Goal: Transaction & Acquisition: Purchase product/service

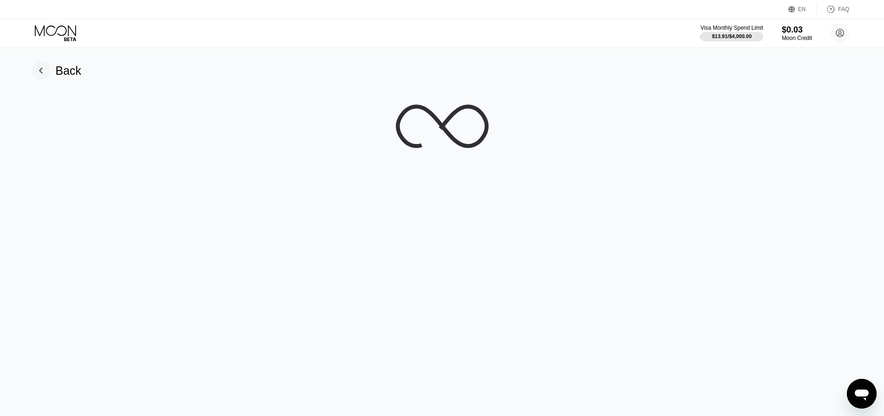
click at [64, 74] on div "Back" at bounding box center [69, 70] width 26 height 13
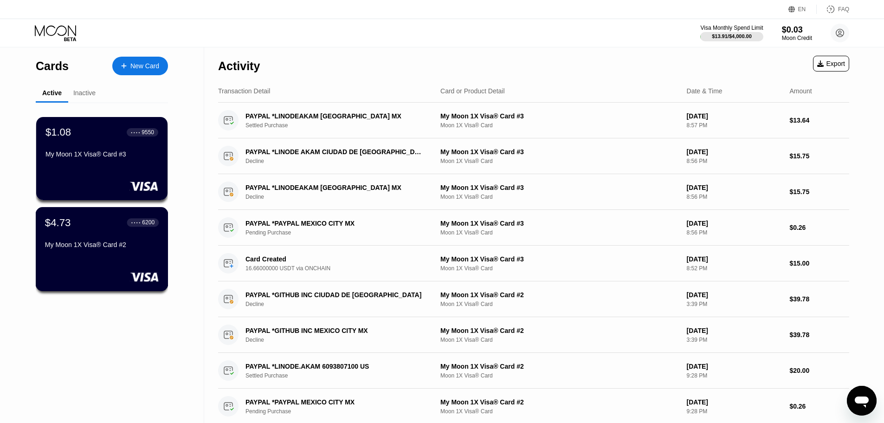
click at [97, 225] on div "$4.73 ● ● ● ● 6200" at bounding box center [102, 222] width 114 height 12
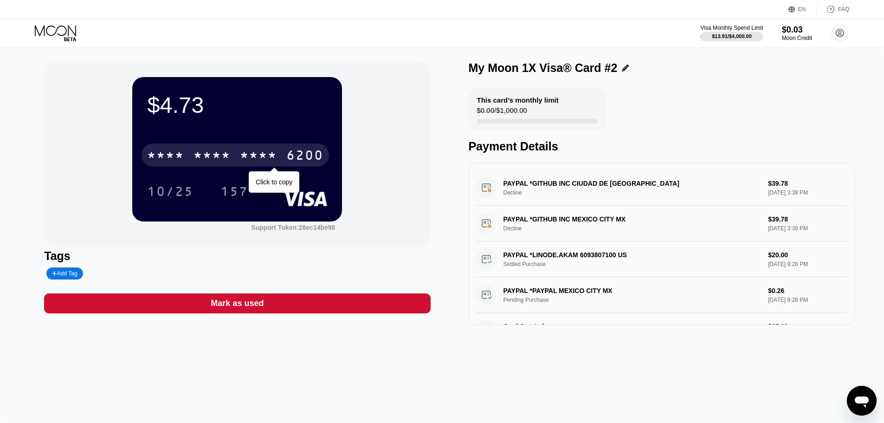
click at [205, 160] on div "* * * *" at bounding box center [211, 156] width 37 height 15
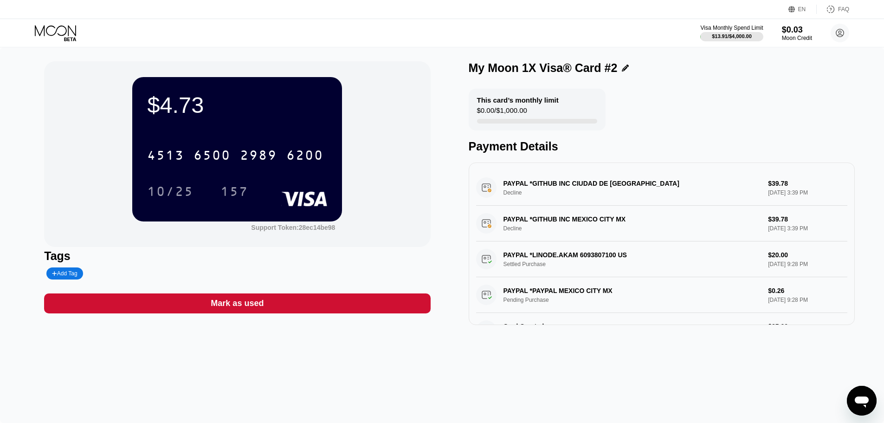
click at [73, 25] on icon at bounding box center [56, 33] width 43 height 16
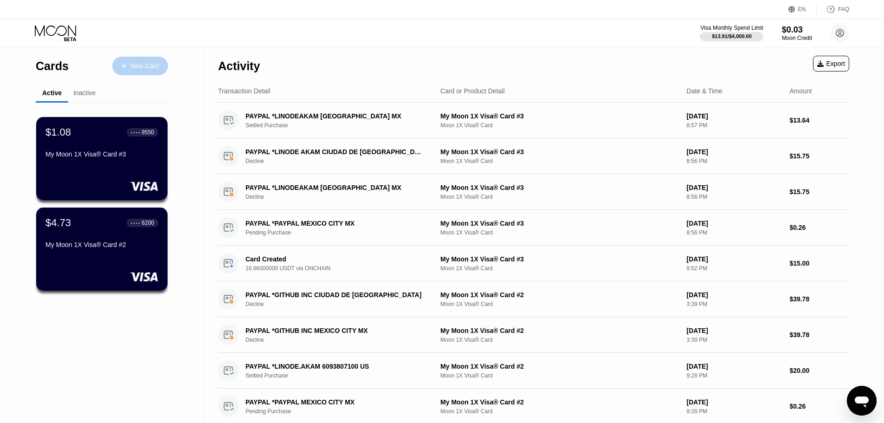
click at [145, 62] on div "New Card" at bounding box center [144, 66] width 29 height 8
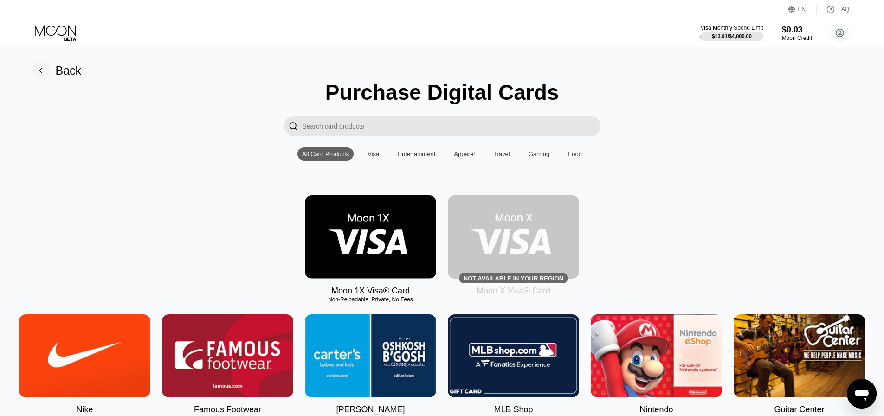
click at [385, 257] on img at bounding box center [370, 236] width 131 height 83
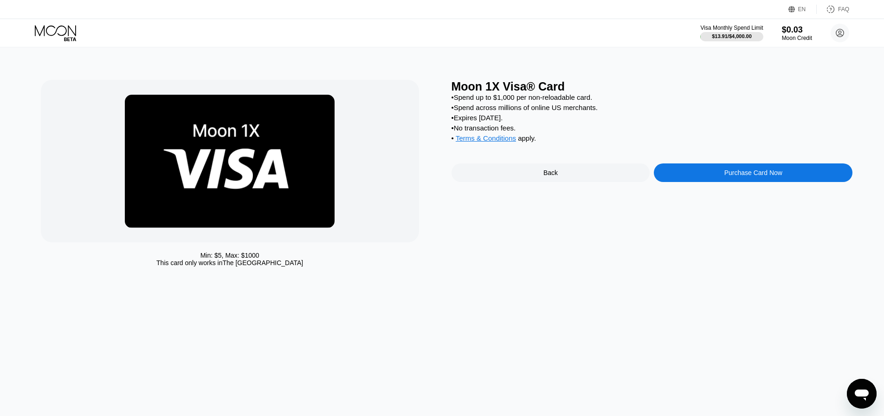
click at [682, 122] on div "• Expires in 2 months." at bounding box center [651, 118] width 401 height 8
click at [721, 176] on div "Purchase Card Now" at bounding box center [753, 172] width 199 height 19
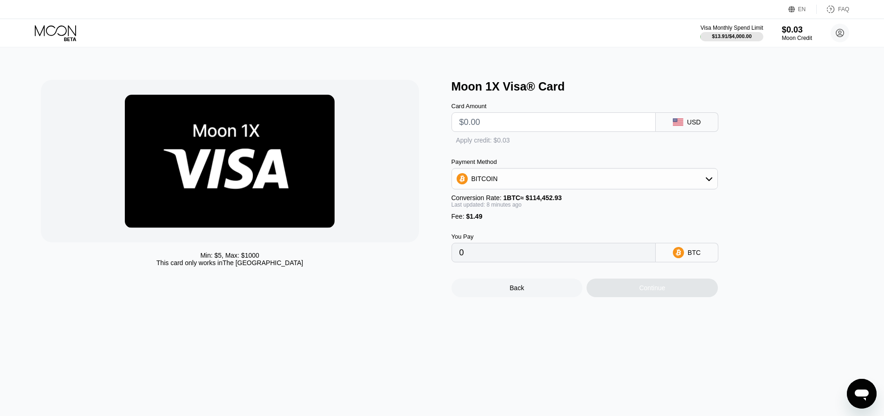
click at [628, 181] on div "BITCOIN" at bounding box center [584, 178] width 265 height 19
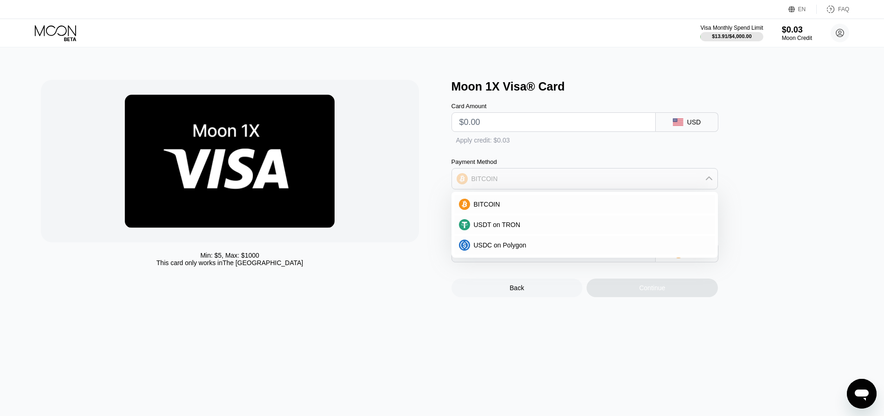
click at [626, 183] on div "BITCOIN" at bounding box center [584, 178] width 265 height 19
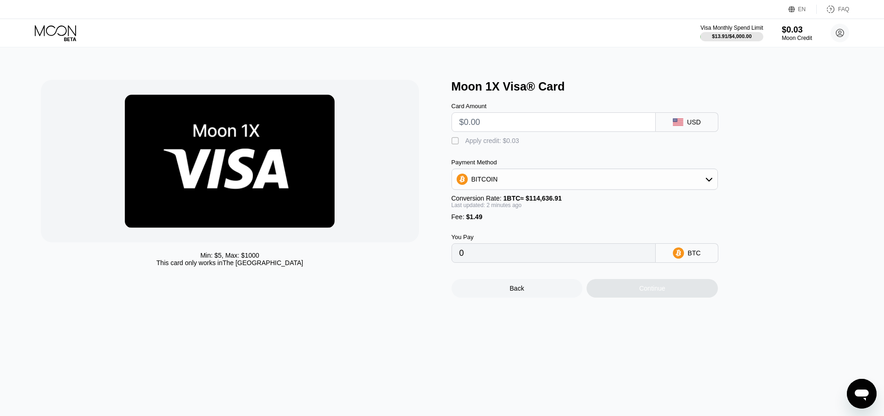
click at [620, 202] on div "Conversion Rate: 1 BTC ≈ $114,636.91" at bounding box center [584, 197] width 266 height 7
click at [557, 126] on input "text" at bounding box center [553, 122] width 188 height 19
click at [553, 180] on div "BITCOIN" at bounding box center [584, 179] width 265 height 19
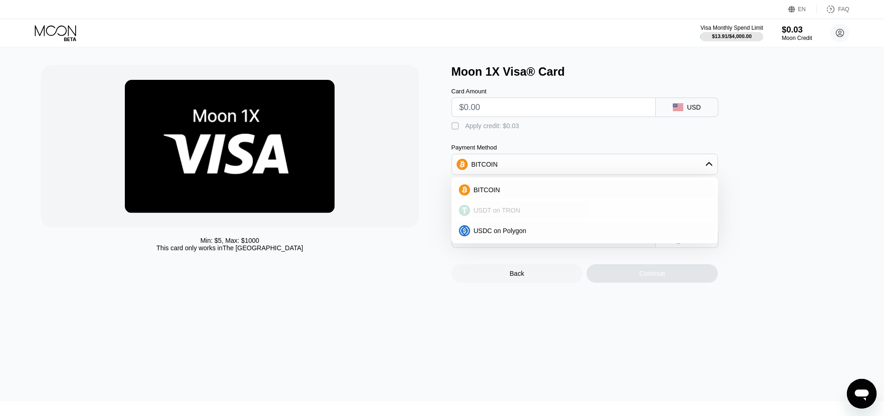
scroll to position [46, 0]
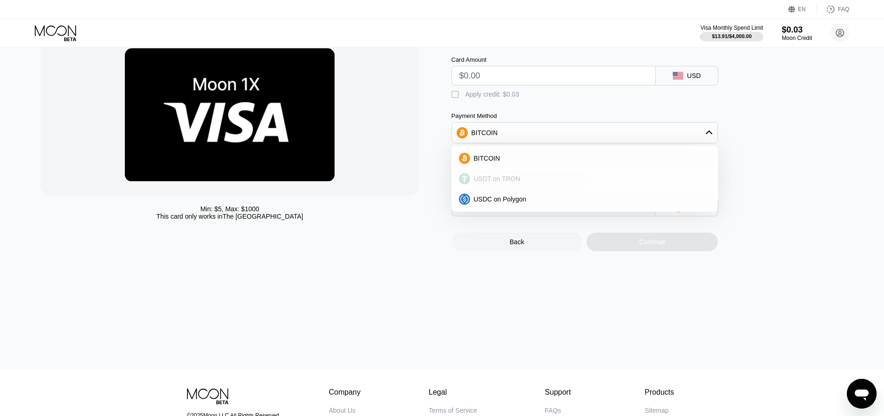
click at [525, 188] on div "USDT on TRON" at bounding box center [584, 178] width 261 height 19
type input "0.00"
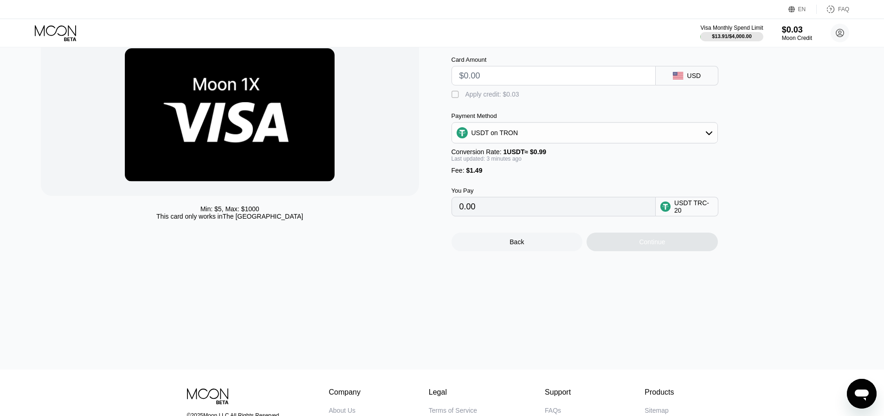
click at [510, 85] on input "text" at bounding box center [553, 75] width 188 height 19
type input "$50"
type input "52.01"
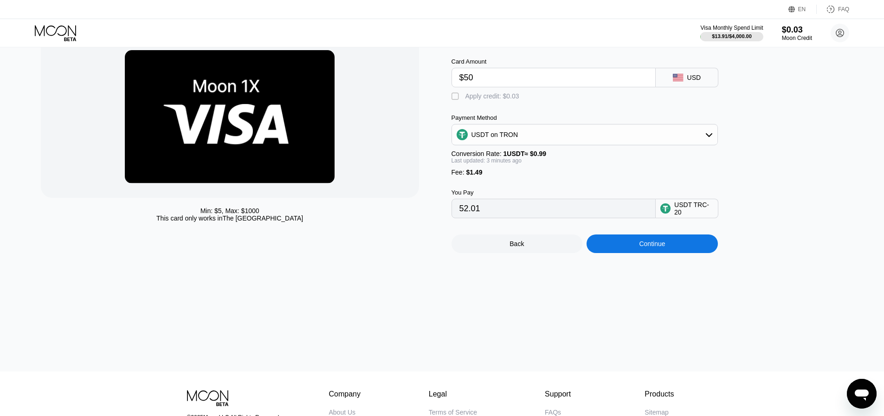
scroll to position [0, 0]
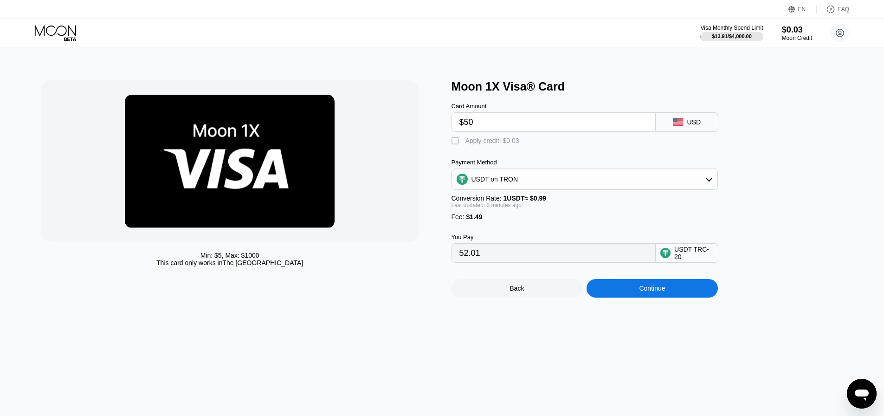
type input "$5"
type input "6.56"
type input "0.00"
type input "$49"
type input "51.00"
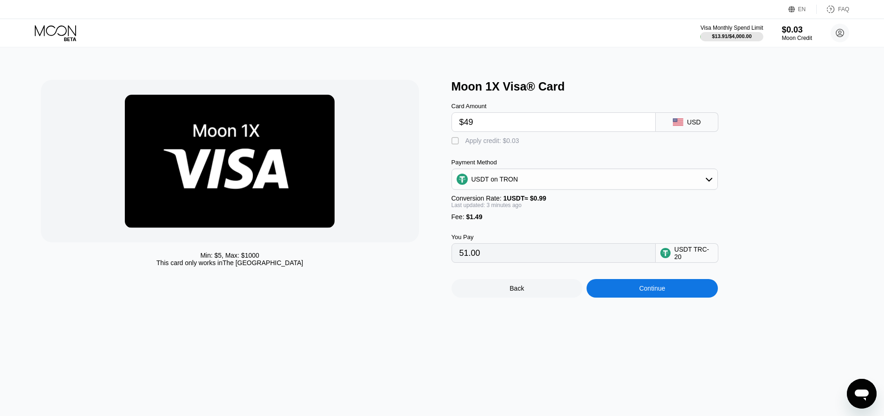
type input "$49"
click at [649, 297] on div "Continue" at bounding box center [651, 288] width 131 height 19
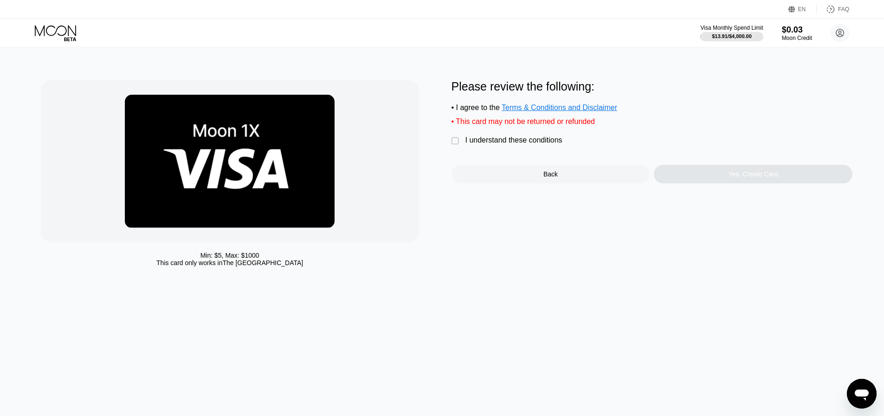
click at [543, 144] on div "I understand these conditions" at bounding box center [513, 140] width 97 height 8
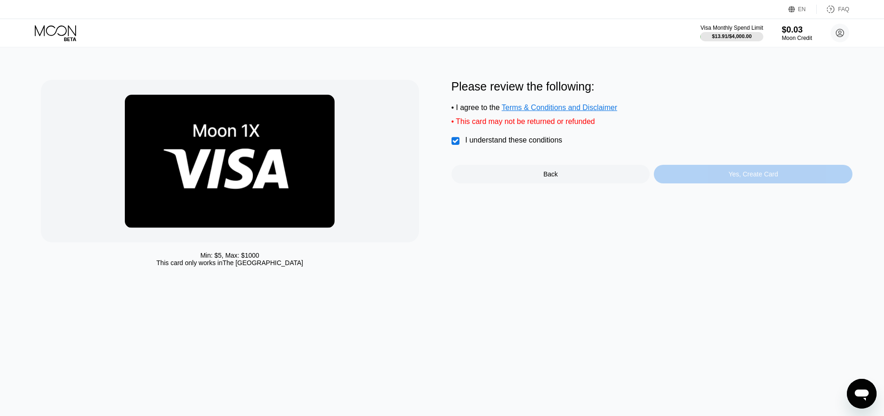
click at [712, 180] on div "Yes, Create Card" at bounding box center [753, 174] width 199 height 19
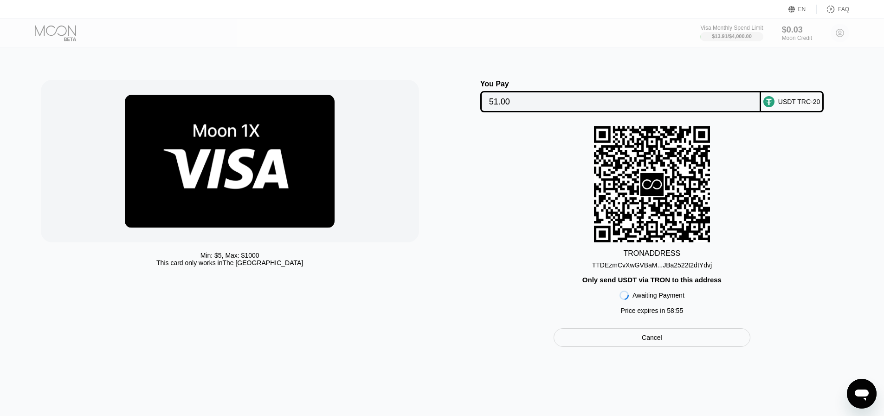
click at [679, 269] on div "TTDEzmCvXwGVBaM...JBa2522t2dtYdvj" at bounding box center [652, 264] width 120 height 7
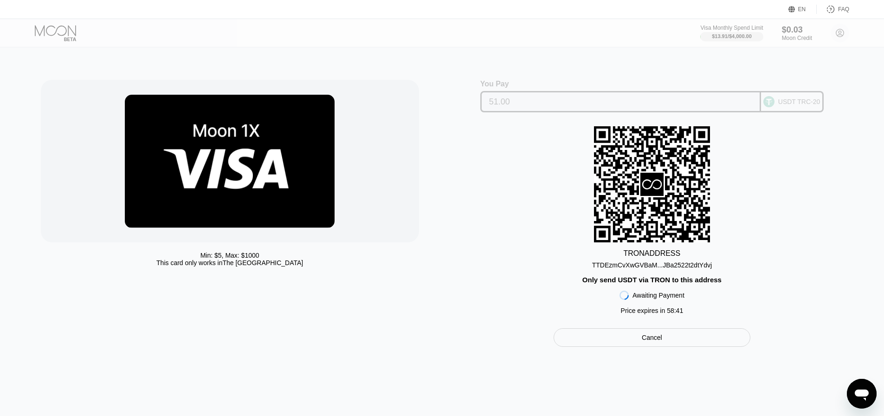
click at [607, 102] on input "51.00" at bounding box center [620, 101] width 263 height 19
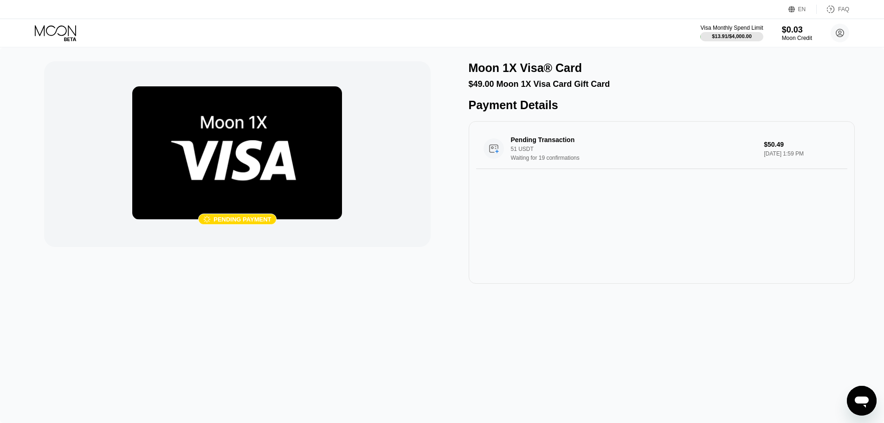
click at [603, 72] on div "Moon 1X Visa® Card" at bounding box center [661, 67] width 386 height 13
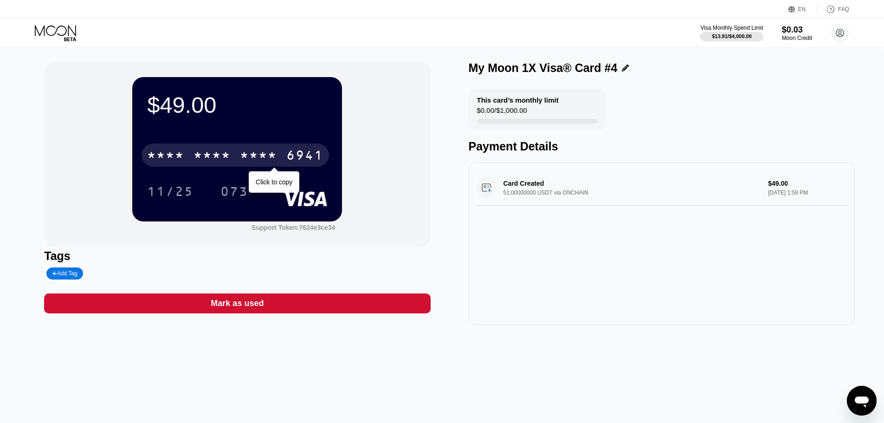
click at [231, 155] on div "* * * *" at bounding box center [211, 156] width 37 height 15
drag, startPoint x: 296, startPoint y: 89, endPoint x: 328, endPoint y: 98, distance: 33.3
click at [297, 92] on div "$49.00" at bounding box center [237, 105] width 180 height 26
